Goal: Use online tool/utility: Utilize a website feature to perform a specific function

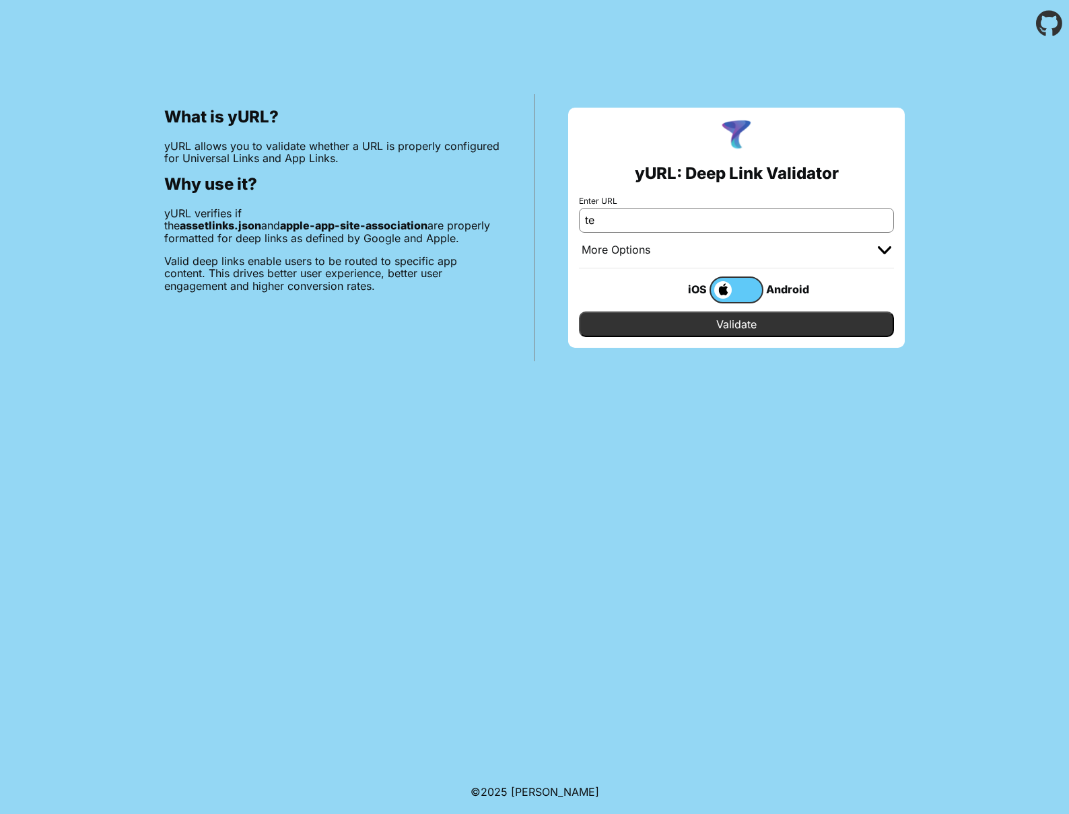
type input "t"
type input "v"
drag, startPoint x: 612, startPoint y: 220, endPoint x: 549, endPoint y: 212, distance: 63.1
click at [549, 212] on div "yURL: Deep Link Validator Enter URL essox More Options Apple App Prefix Bundle …" at bounding box center [736, 227] width 404 height 267
paste input "https://muj.v1.test.essox.cz"
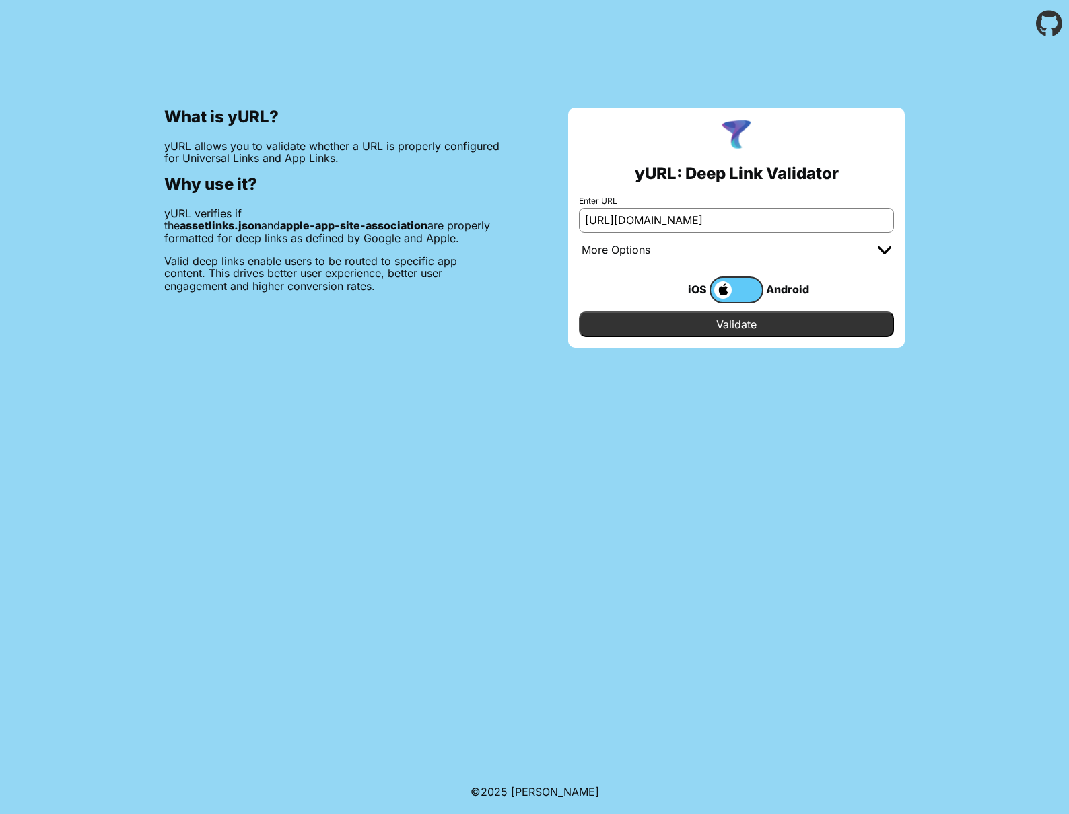
click at [654, 221] on input "https://muj.v1.test.essox.cz" at bounding box center [736, 220] width 315 height 24
type input "[URL][DOMAIN_NAME]"
click at [736, 324] on input "Validate" at bounding box center [736, 325] width 315 height 26
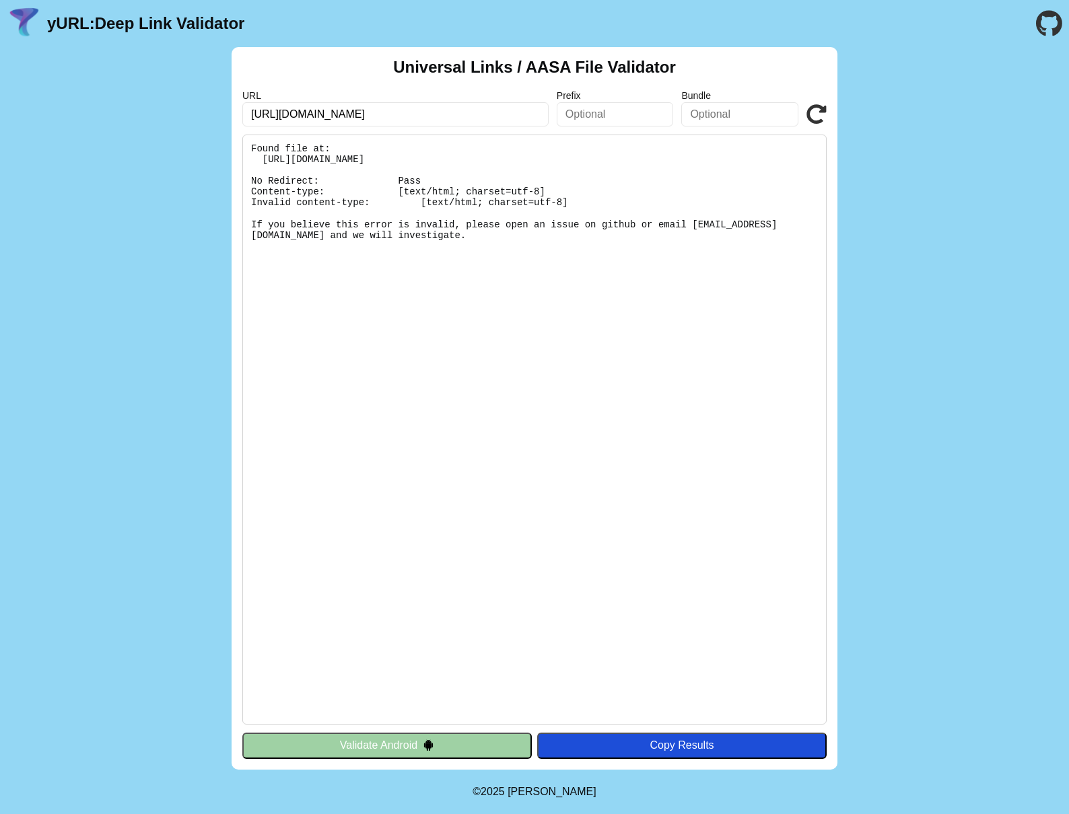
click at [493, 750] on button "Validate Android" at bounding box center [386, 746] width 289 height 26
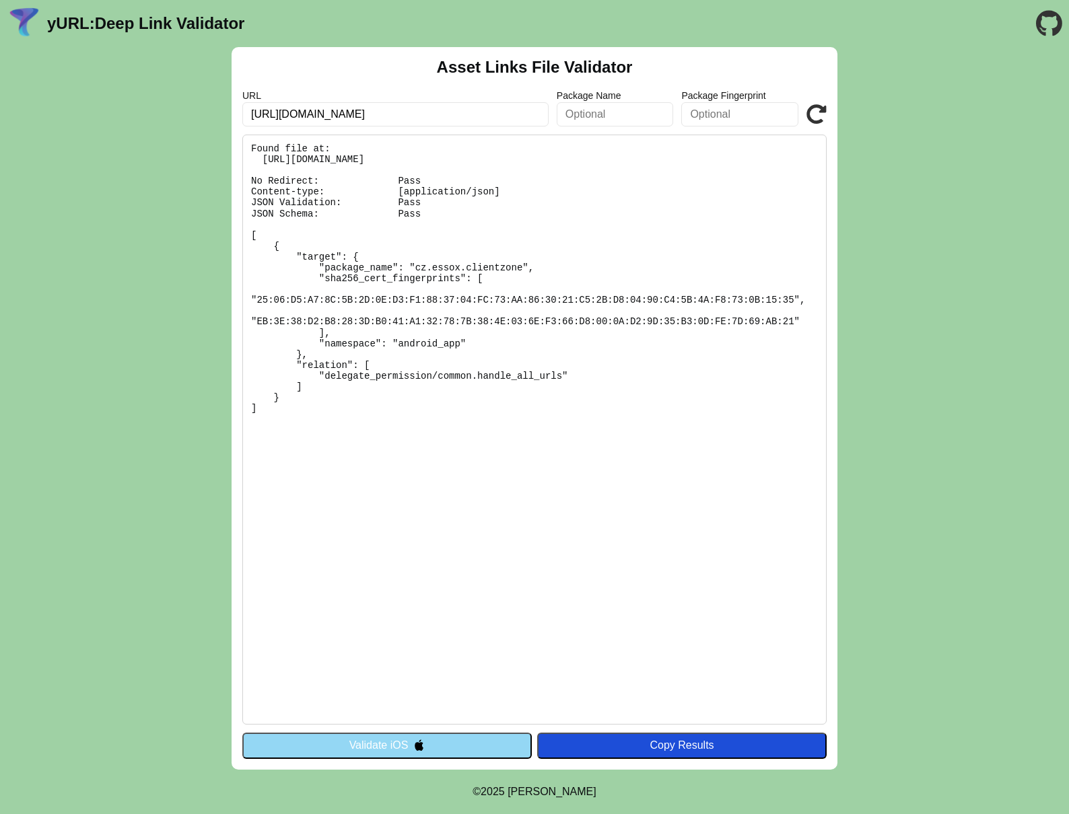
click at [483, 748] on button "Validate iOS" at bounding box center [386, 746] width 289 height 26
